Goal: Task Accomplishment & Management: Complete application form

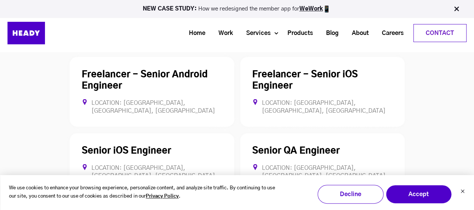
scroll to position [2150, 0]
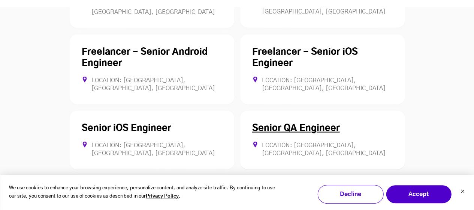
click at [342, 111] on div "Senior QA Engineer Location: [GEOGRAPHIC_DATA], [GEOGRAPHIC_DATA], [GEOGRAPHIC_…" at bounding box center [322, 140] width 165 height 59
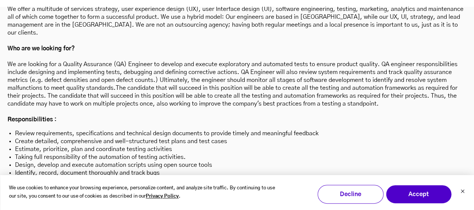
scroll to position [2177, 0]
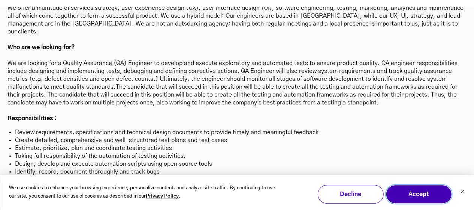
click at [416, 197] on button "Accept" at bounding box center [419, 193] width 66 height 19
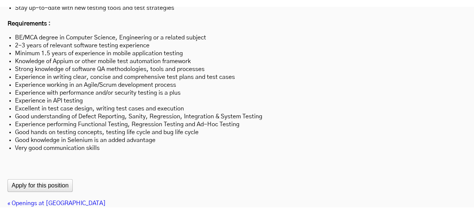
scroll to position [2396, 0]
click at [67, 178] on button "Apply for this position" at bounding box center [39, 184] width 65 height 13
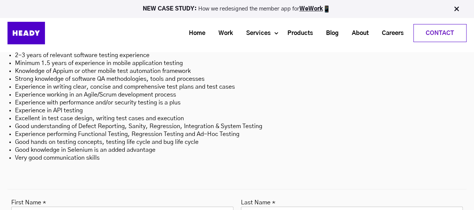
scroll to position [2389, 0]
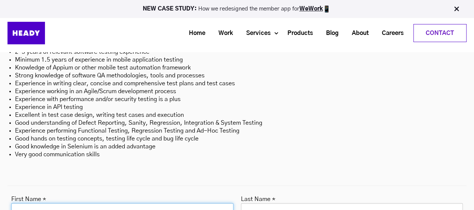
click at [113, 203] on input "First Name *" at bounding box center [122, 208] width 222 height 10
type input "*****"
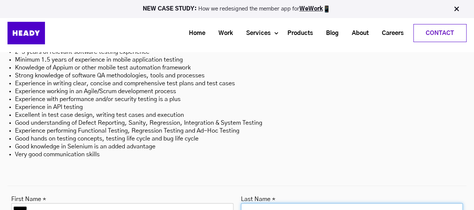
click at [272, 203] on input "Last Name *" at bounding box center [352, 208] width 222 height 10
type input "*****"
